Goal: Check status: Check status

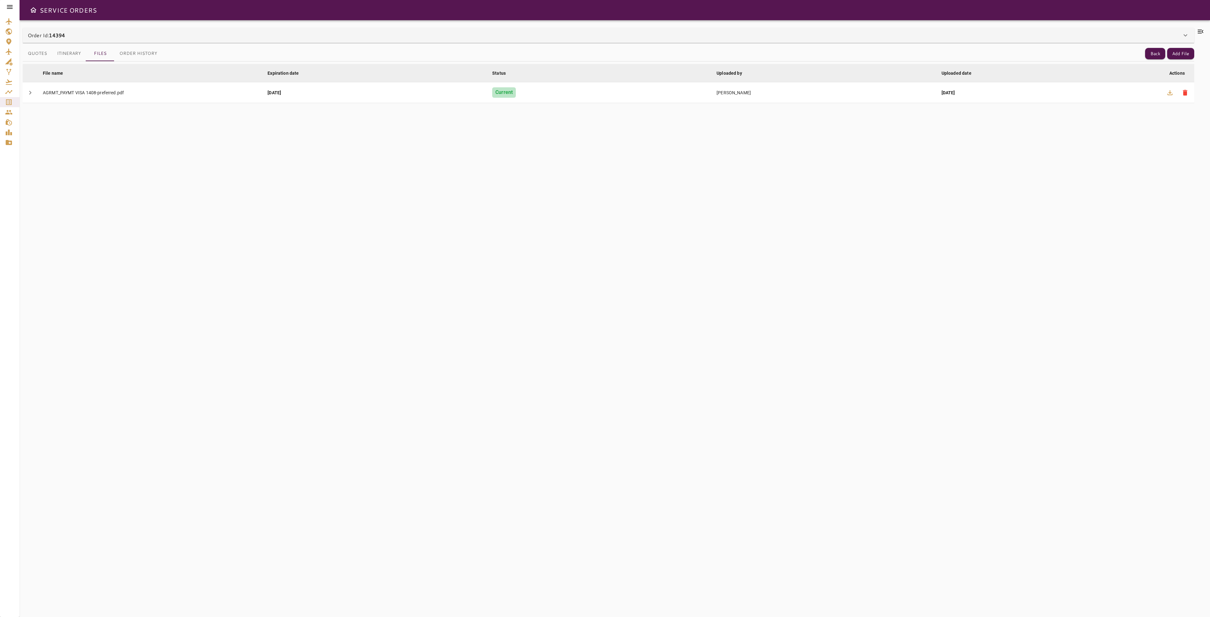
click at [71, 52] on button "Itinerary" at bounding box center [69, 53] width 34 height 15
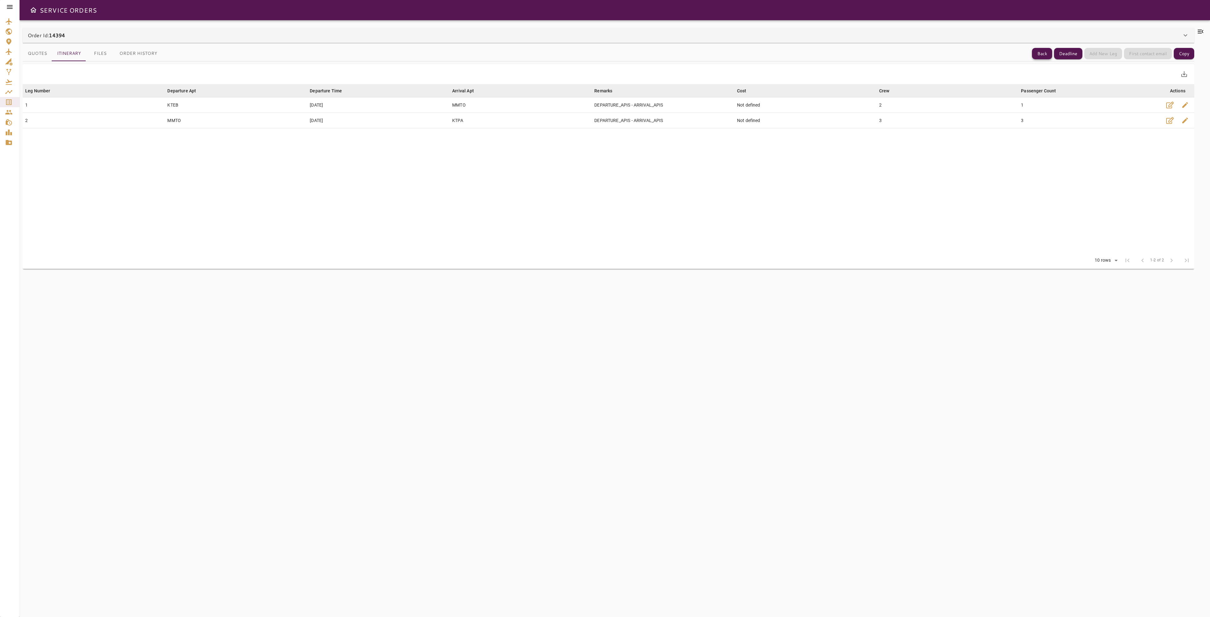
click at [1046, 54] on button "Back" at bounding box center [1042, 54] width 20 height 12
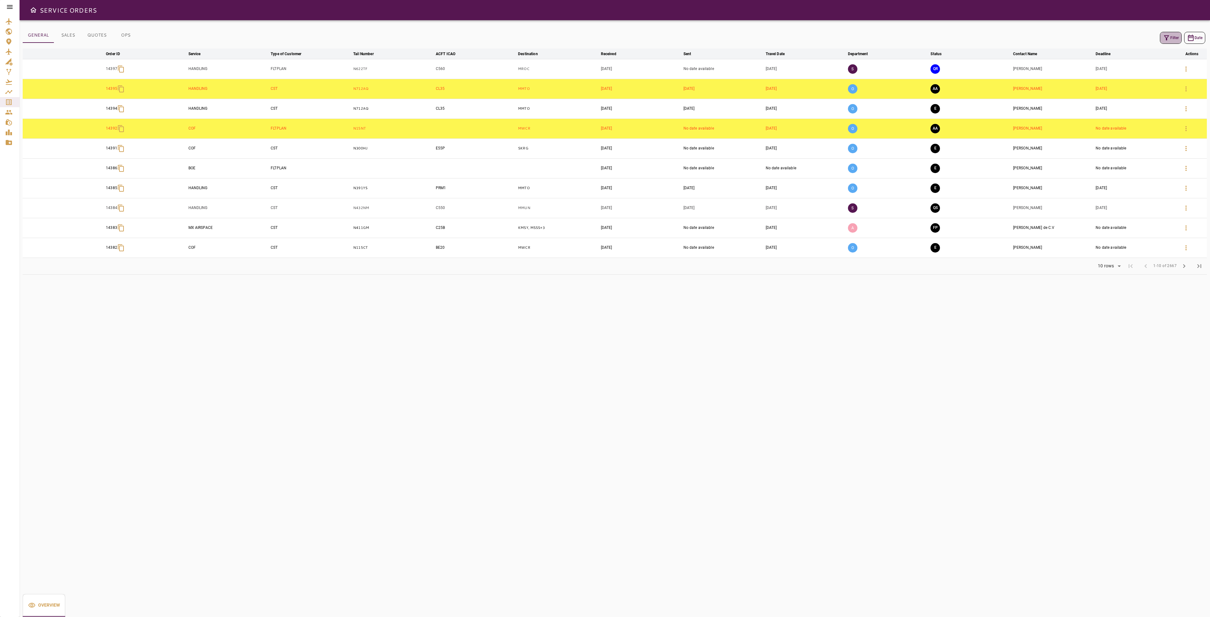
click at [1170, 37] on button "Filter" at bounding box center [1171, 38] width 22 height 12
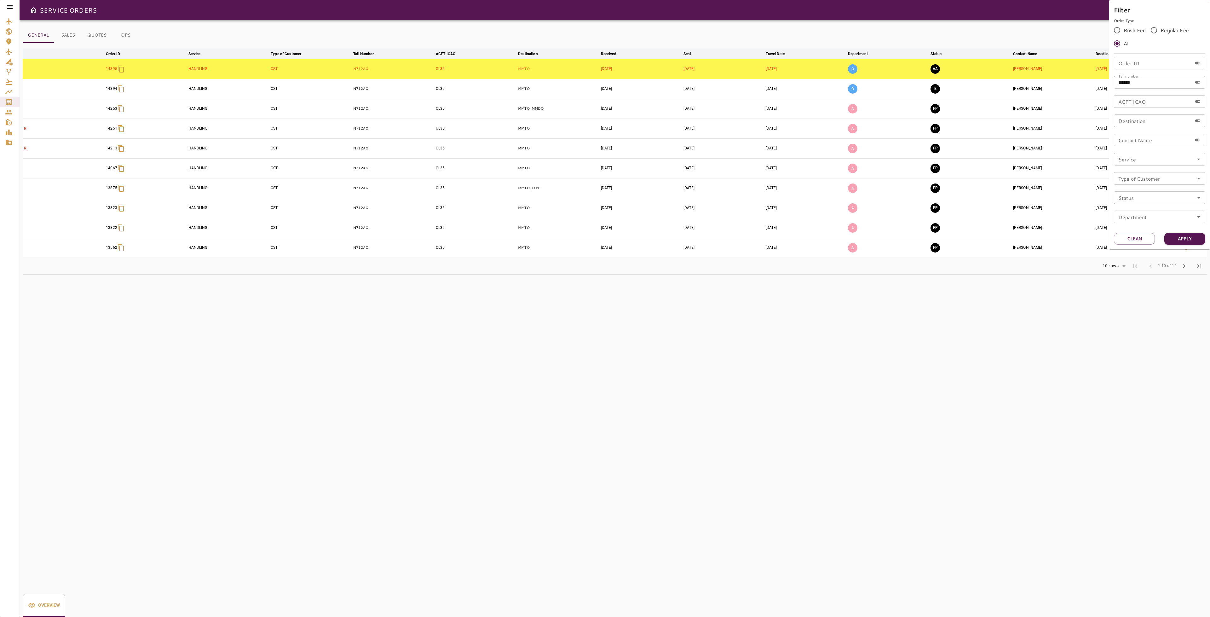
click at [908, 282] on div at bounding box center [605, 308] width 1210 height 617
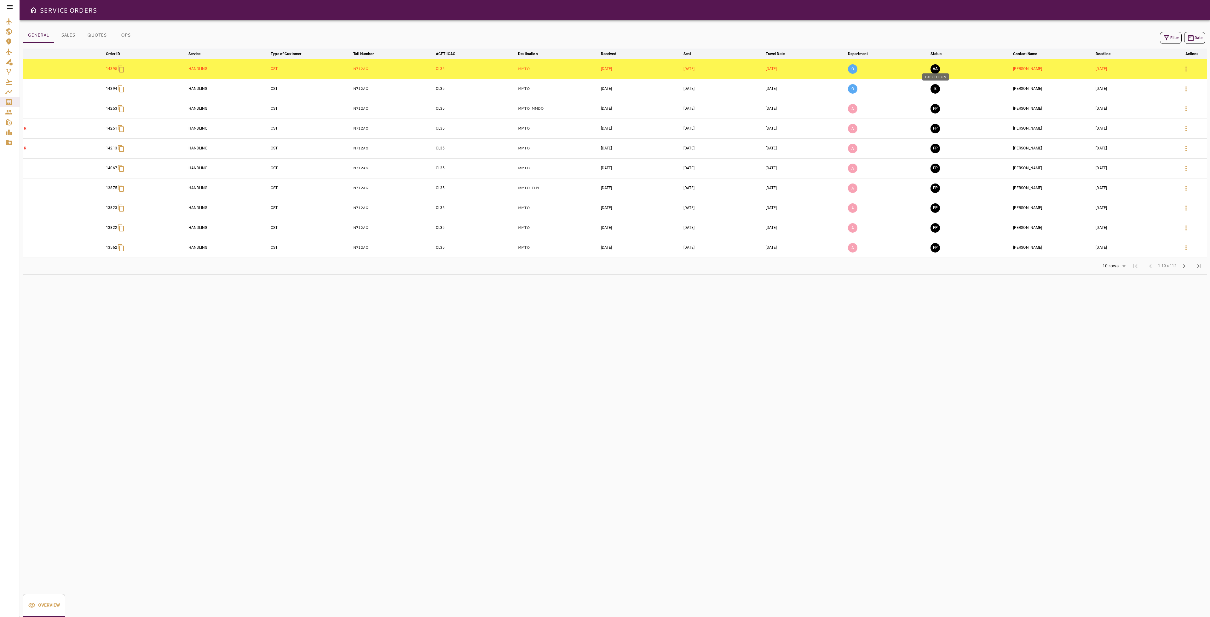
click at [937, 87] on button "E" at bounding box center [935, 88] width 9 height 9
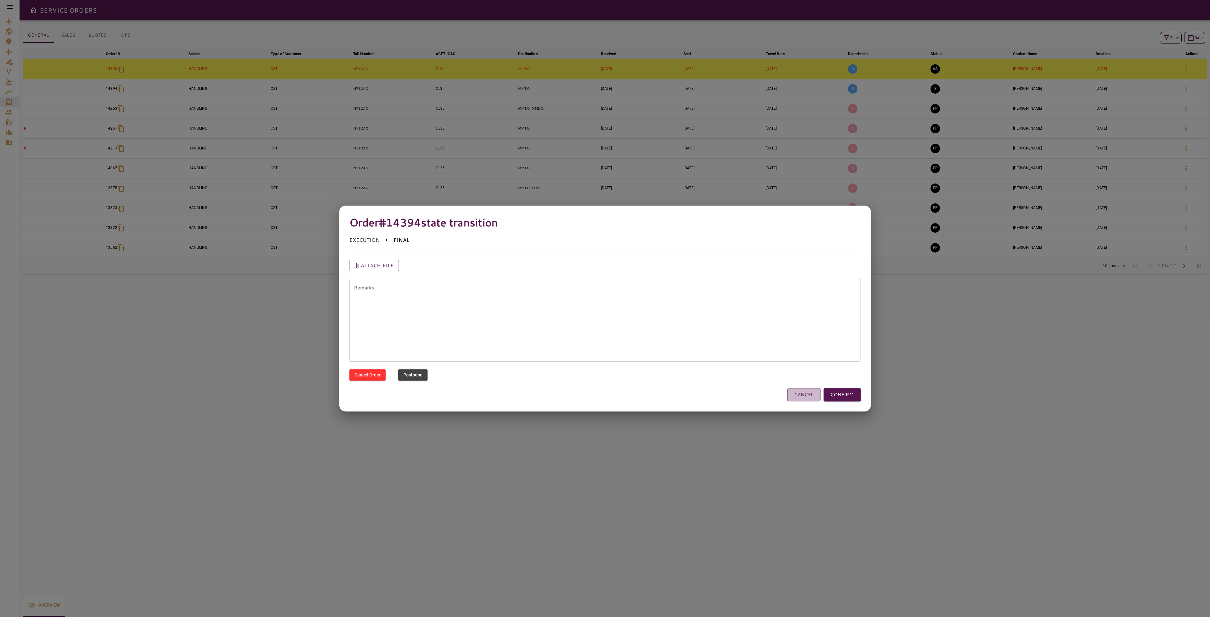
click at [794, 395] on button "CANCEL" at bounding box center [803, 394] width 33 height 13
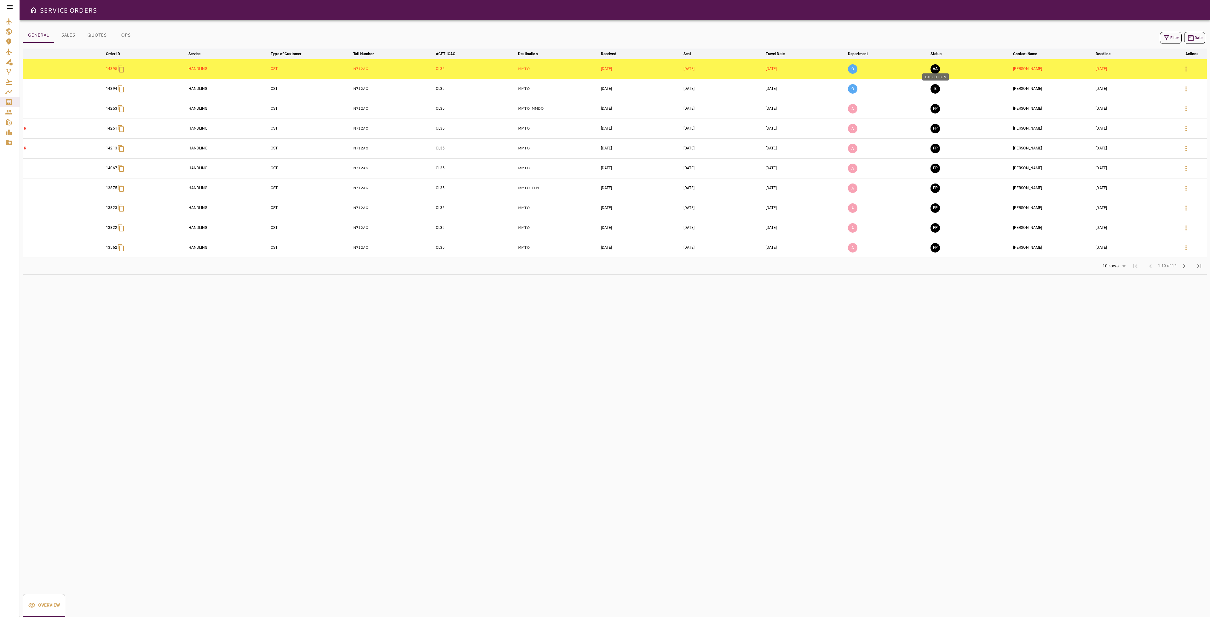
click at [940, 89] on button "E" at bounding box center [935, 88] width 9 height 9
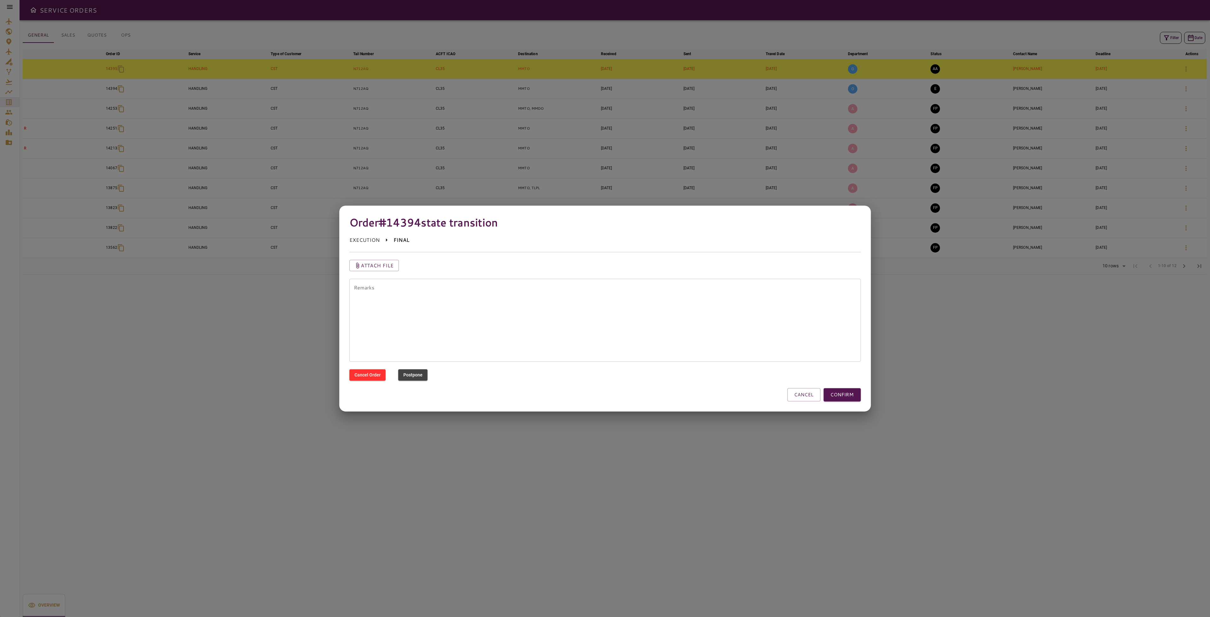
click at [816, 391] on button "CANCEL" at bounding box center [803, 394] width 33 height 13
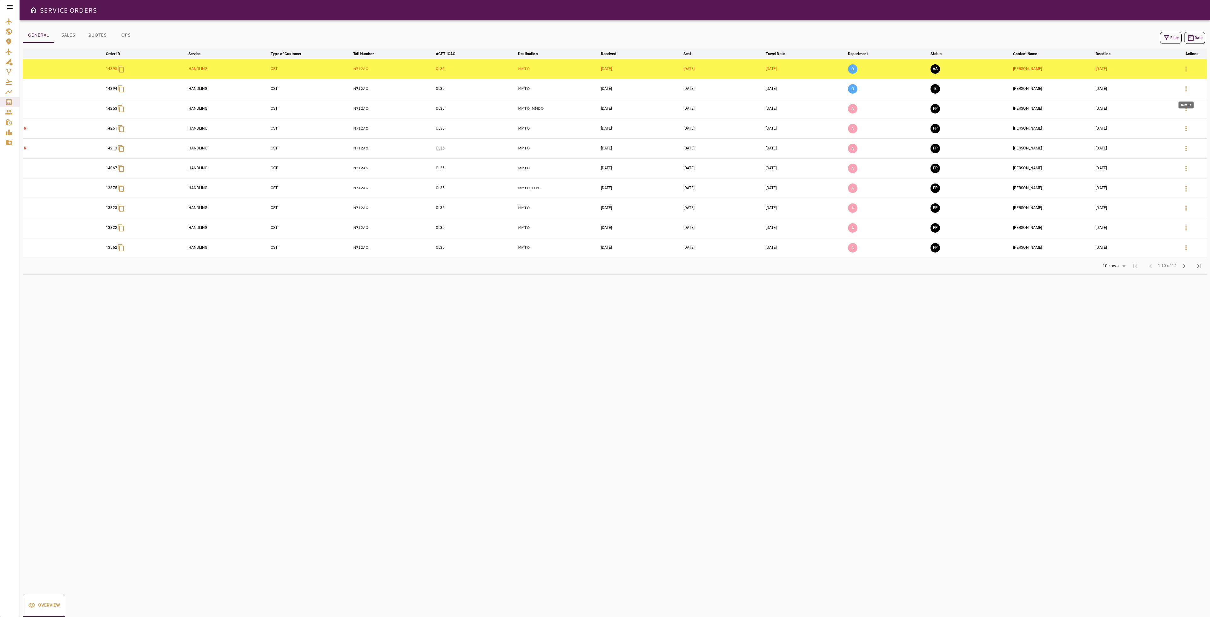
click at [1184, 93] on icon "button" at bounding box center [1187, 89] width 8 height 8
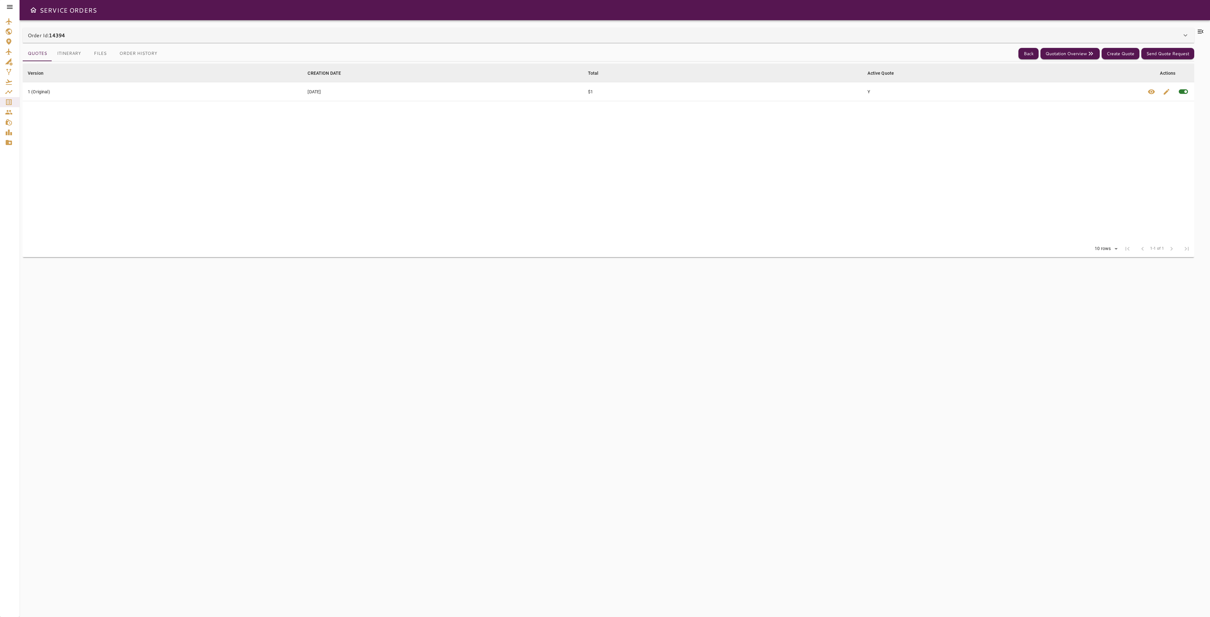
click at [102, 57] on button "Files" at bounding box center [100, 53] width 28 height 15
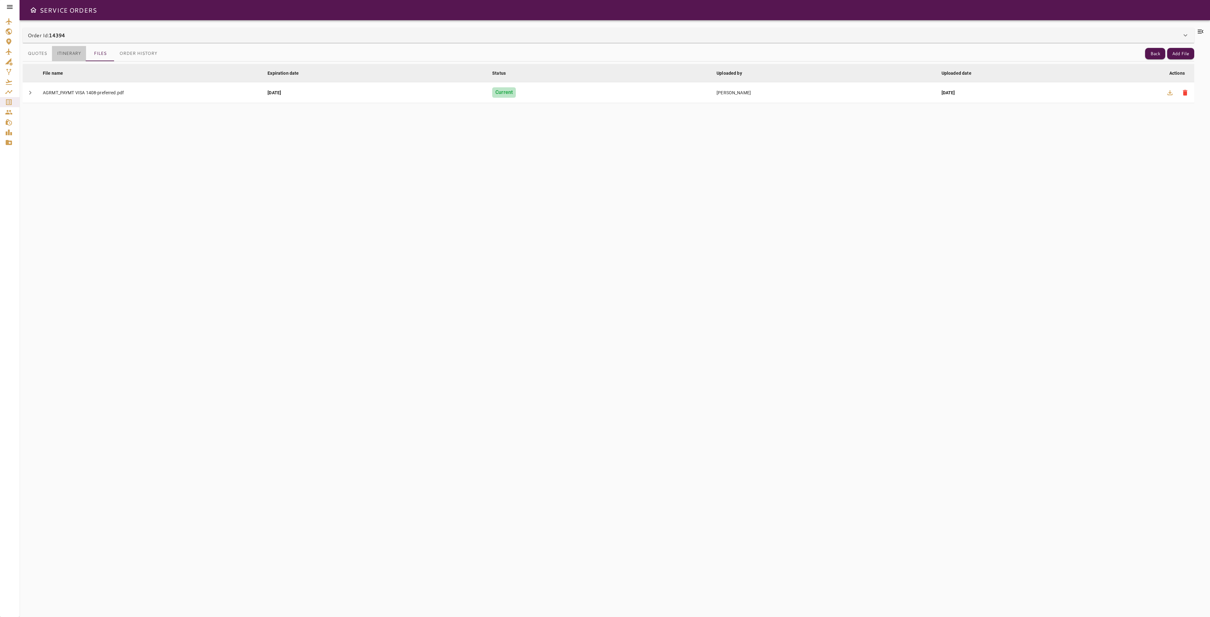
click at [74, 49] on button "Itinerary" at bounding box center [69, 53] width 34 height 15
